Goal: Task Accomplishment & Management: Use online tool/utility

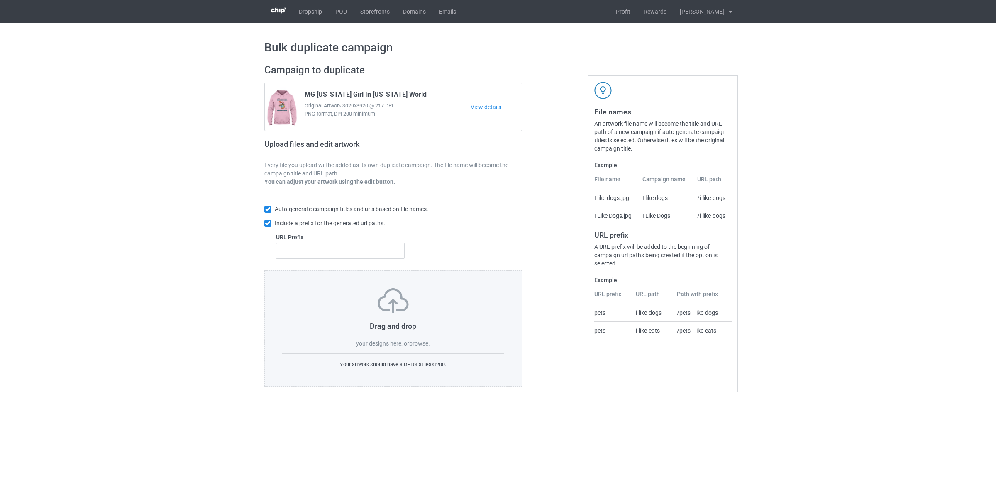
click at [418, 345] on label "browse" at bounding box center [418, 343] width 19 height 7
click at [0, 0] on input "browse" at bounding box center [0, 0] width 0 height 0
click at [421, 342] on label "browse" at bounding box center [418, 343] width 19 height 7
click at [0, 0] on input "browse" at bounding box center [0, 0] width 0 height 0
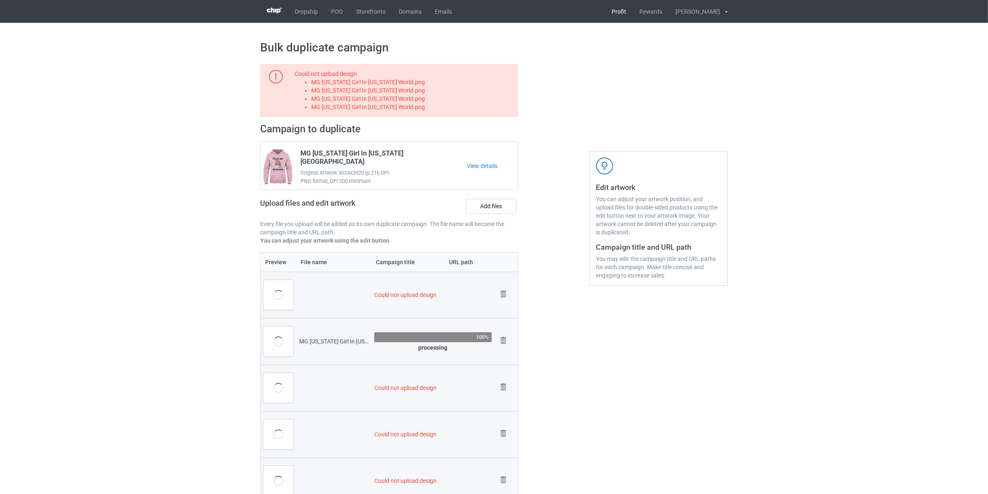
click at [621, 12] on link "Profit" at bounding box center [619, 11] width 28 height 23
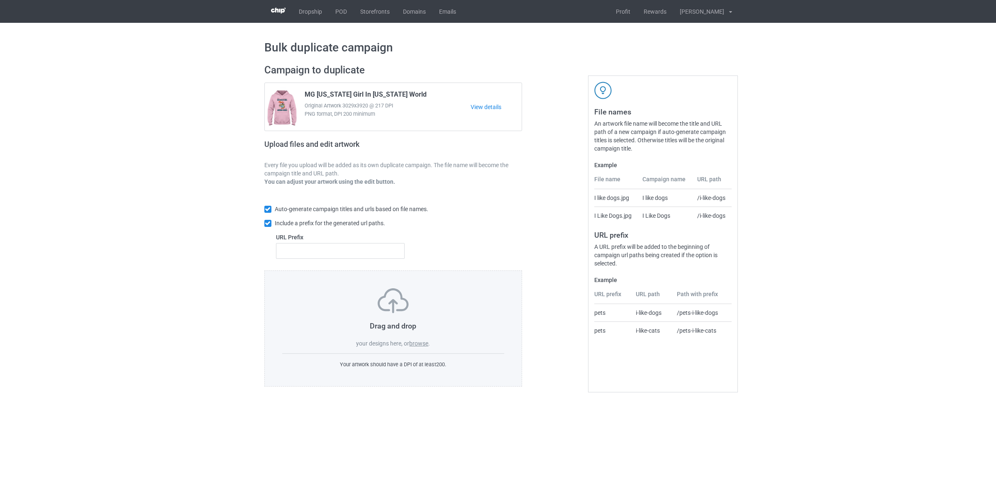
click at [422, 344] on label "browse" at bounding box center [418, 343] width 19 height 7
click at [0, 0] on input "browse" at bounding box center [0, 0] width 0 height 0
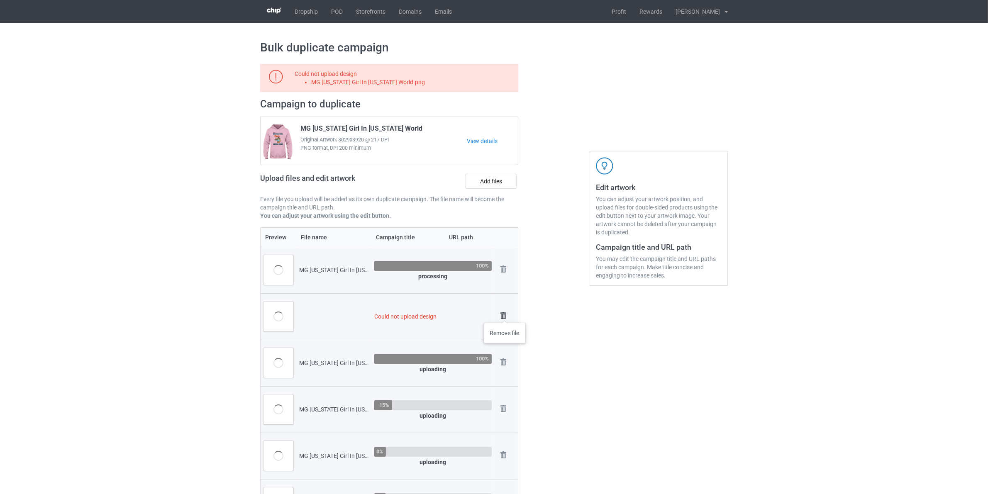
click at [505, 315] on img at bounding box center [504, 316] width 12 height 12
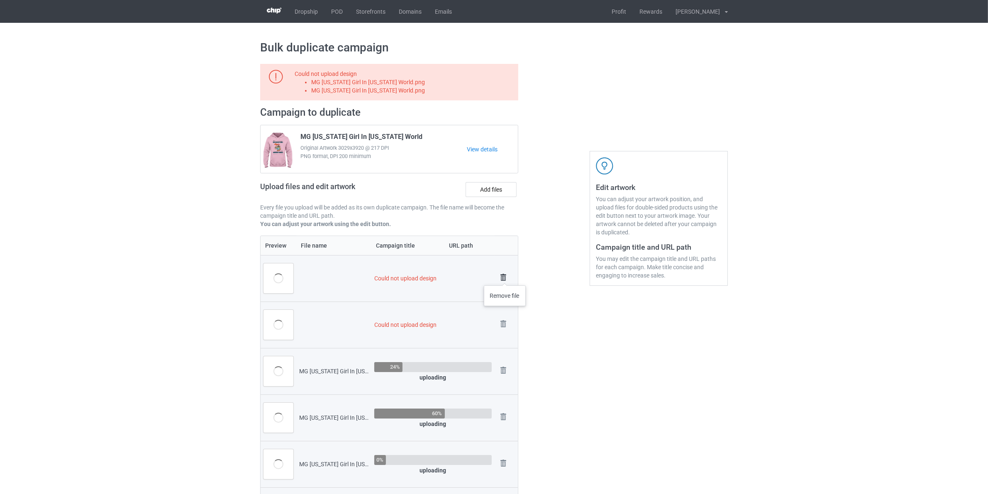
click at [505, 277] on img at bounding box center [504, 278] width 12 height 12
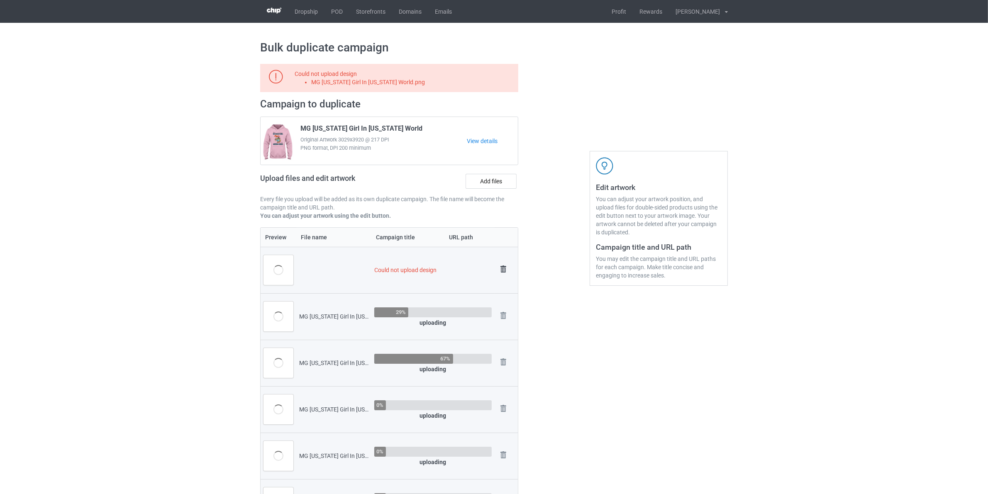
click at [505, 272] on img at bounding box center [504, 270] width 12 height 12
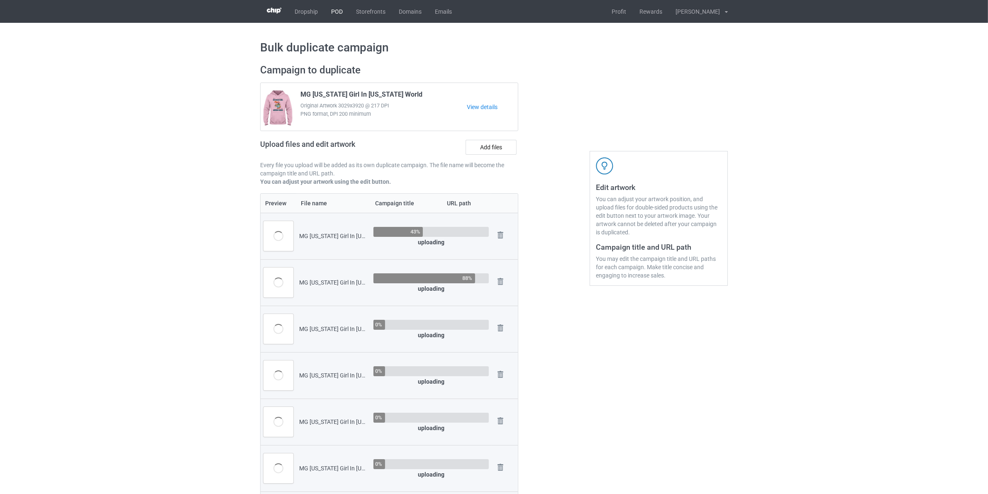
click at [344, 12] on link "POD" at bounding box center [337, 11] width 25 height 23
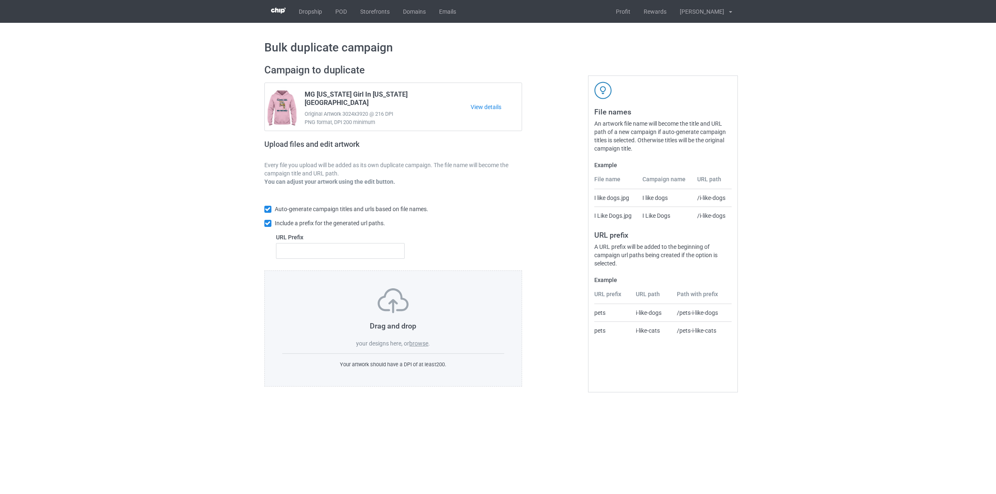
click at [419, 340] on label "browse" at bounding box center [418, 343] width 19 height 7
click at [0, 0] on input "browse" at bounding box center [0, 0] width 0 height 0
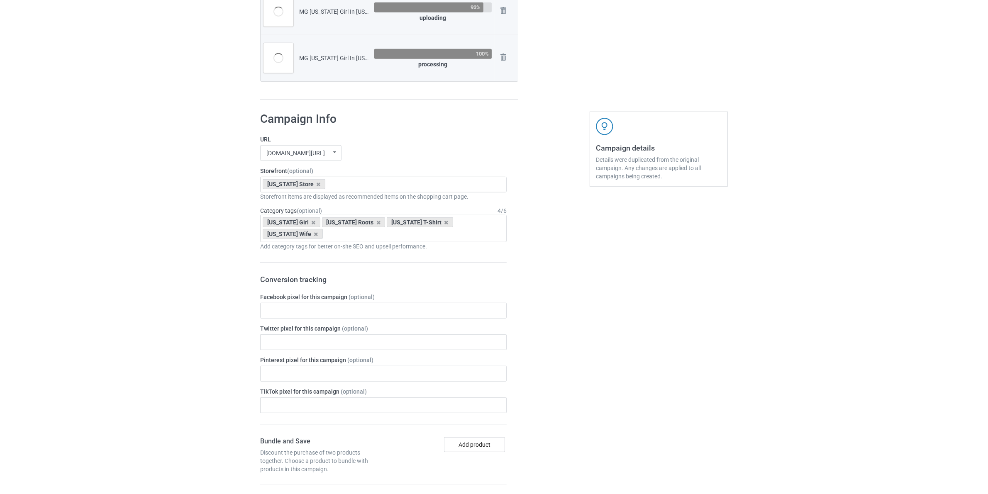
scroll to position [726, 0]
